Goal: Transaction & Acquisition: Purchase product/service

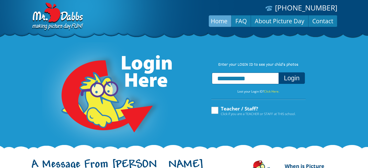
type input "**********"
click at [278, 72] on button "Login" at bounding box center [291, 77] width 26 height 11
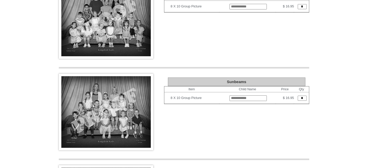
scroll to position [321, 0]
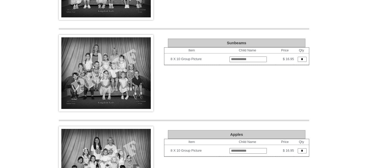
drag, startPoint x: 302, startPoint y: 58, endPoint x: 298, endPoint y: 58, distance: 4.1
click at [298, 58] on input "*" at bounding box center [302, 59] width 9 height 5
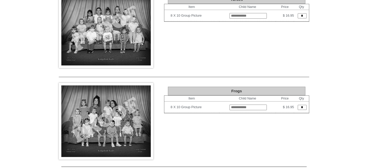
scroll to position [687, 0]
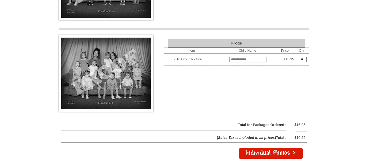
type input "*"
click at [303, 61] on td "*" at bounding box center [301, 59] width 15 height 11
drag, startPoint x: 303, startPoint y: 60, endPoint x: 295, endPoint y: 60, distance: 7.7
click at [298, 60] on input "*" at bounding box center [302, 59] width 9 height 5
type input "*"
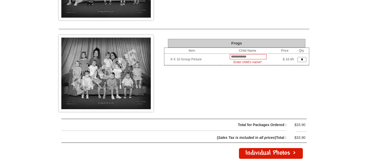
click at [230, 57] on input "text" at bounding box center [248, 56] width 37 height 5
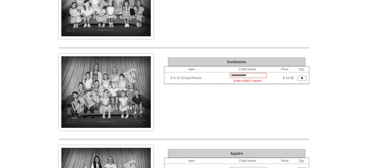
scroll to position [312, 0]
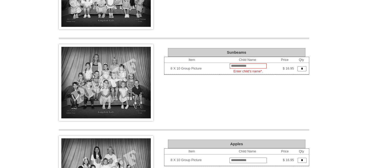
type input "****"
click at [236, 66] on input "text" at bounding box center [248, 65] width 37 height 5
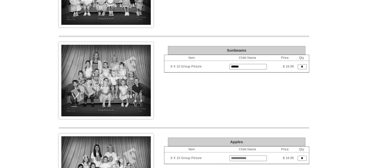
scroll to position [746, 0]
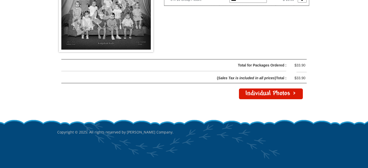
type input "******"
click at [277, 94] on link "Individual Photos >" at bounding box center [271, 93] width 64 height 11
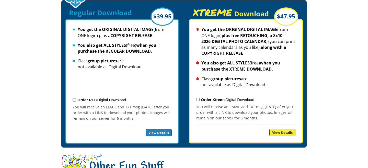
scroll to position [573, 0]
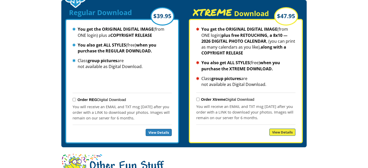
click at [88, 97] on strong "Order REG" at bounding box center [87, 99] width 20 height 4
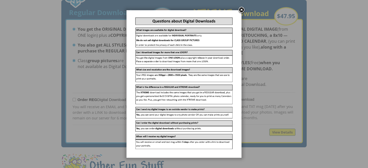
click at [242, 9] on link at bounding box center [242, 10] width 8 height 8
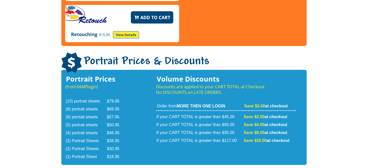
scroll to position [876, 0]
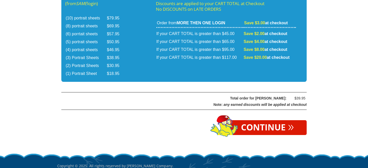
click at [260, 120] on link "Continue »" at bounding box center [267, 127] width 78 height 15
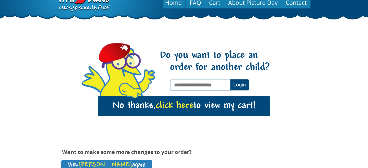
scroll to position [19, 0]
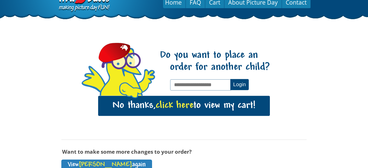
click at [217, 84] on input "text" at bounding box center [200, 84] width 61 height 11
type input "**********"
click at [239, 84] on button "Login" at bounding box center [239, 84] width 18 height 11
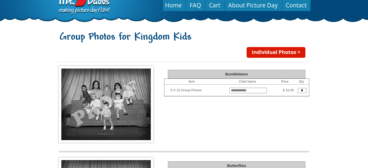
scroll to position [18, 0]
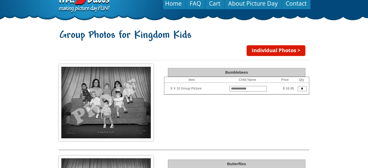
click at [282, 50] on link "Individual Photos >" at bounding box center [275, 50] width 59 height 11
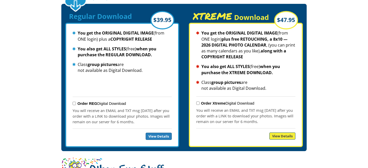
scroll to position [560, 0]
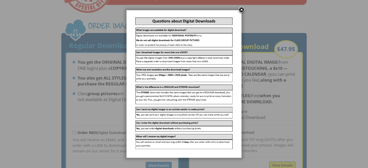
click at [241, 10] on link at bounding box center [242, 10] width 8 height 8
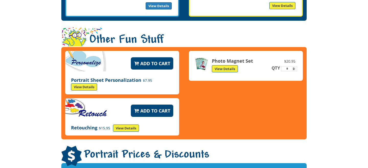
scroll to position [913, 0]
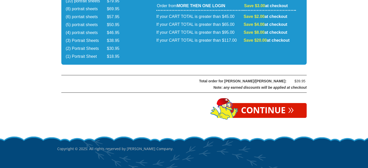
click at [268, 103] on link "Continue »" at bounding box center [267, 110] width 78 height 15
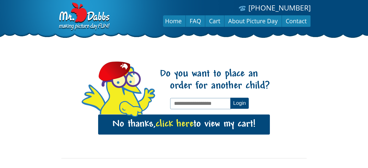
click at [191, 104] on input "text" at bounding box center [200, 103] width 61 height 11
click at [189, 125] on span "click here" at bounding box center [175, 124] width 38 height 10
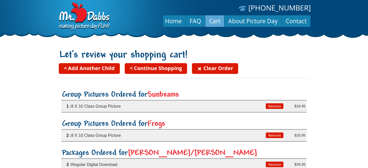
click at [271, 106] on button "Remove" at bounding box center [275, 106] width 18 height 6
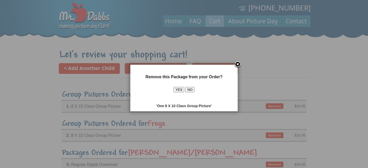
click at [181, 91] on button "YES" at bounding box center [178, 89] width 11 height 5
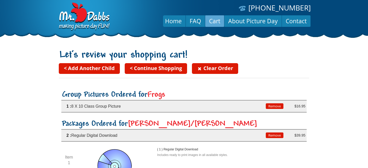
click at [274, 107] on button "Remove" at bounding box center [275, 106] width 18 height 6
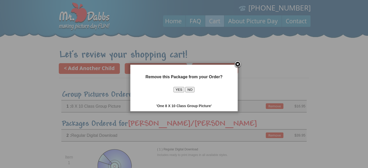
click at [177, 90] on button "YES" at bounding box center [178, 89] width 11 height 5
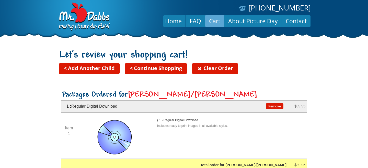
click at [276, 106] on button "Remove" at bounding box center [275, 106] width 18 height 6
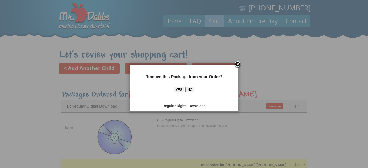
click at [178, 91] on button "YES" at bounding box center [178, 89] width 11 height 5
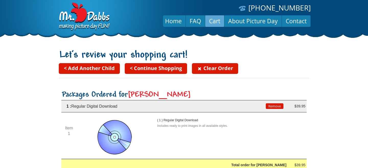
click at [273, 105] on button "Remove" at bounding box center [275, 106] width 18 height 6
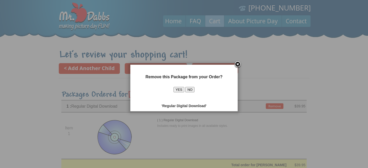
click at [179, 89] on button "YES" at bounding box center [178, 89] width 11 height 5
